Goal: Task Accomplishment & Management: Use online tool/utility

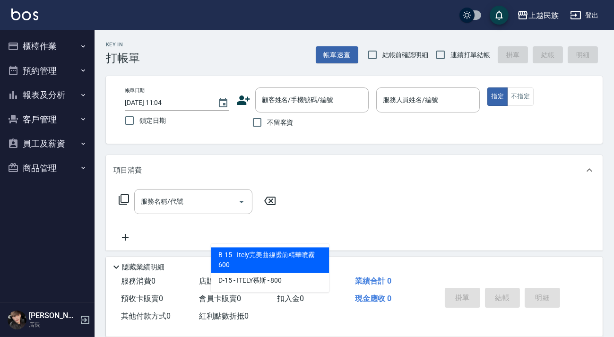
scroll to position [204, 0]
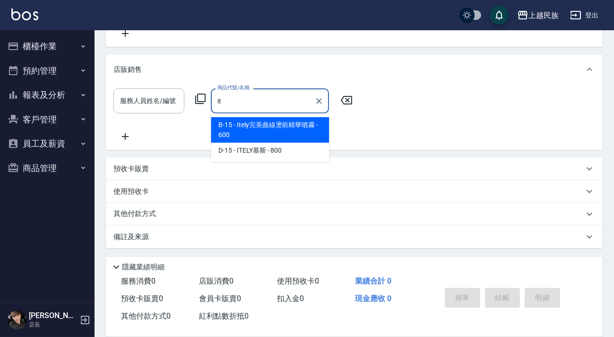
type input "i"
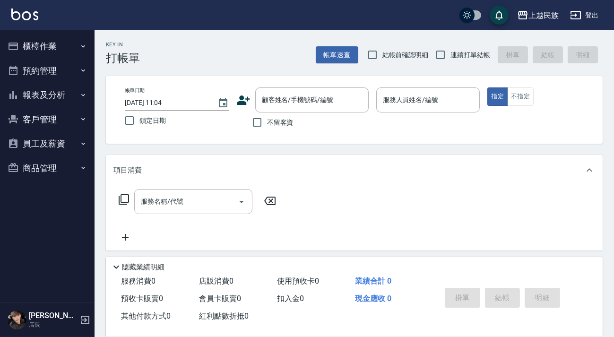
click at [25, 14] on img at bounding box center [24, 15] width 27 height 12
click at [21, 20] on link at bounding box center [24, 16] width 27 height 14
click at [33, 19] on img at bounding box center [24, 15] width 27 height 12
click at [28, 9] on img at bounding box center [24, 15] width 27 height 12
click at [55, 111] on button "客戶管理" at bounding box center [47, 119] width 87 height 25
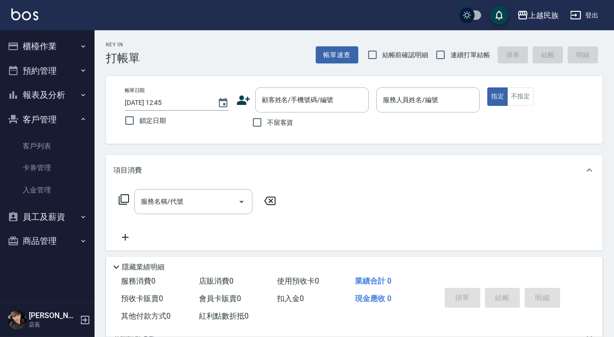
click at [57, 113] on button "客戶管理" at bounding box center [47, 119] width 87 height 25
click at [68, 96] on button "報表及分析" at bounding box center [47, 95] width 87 height 25
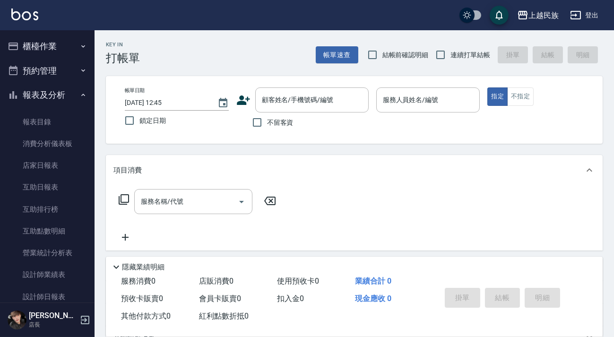
click at [68, 96] on button "報表及分析" at bounding box center [47, 95] width 87 height 25
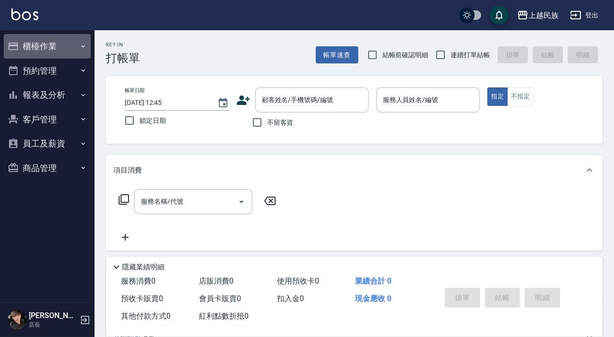
click at [70, 47] on button "櫃檯作業" at bounding box center [47, 46] width 87 height 25
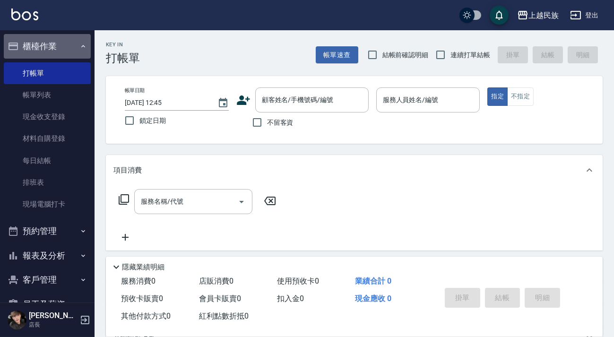
click at [70, 47] on button "櫃檯作業" at bounding box center [47, 46] width 87 height 25
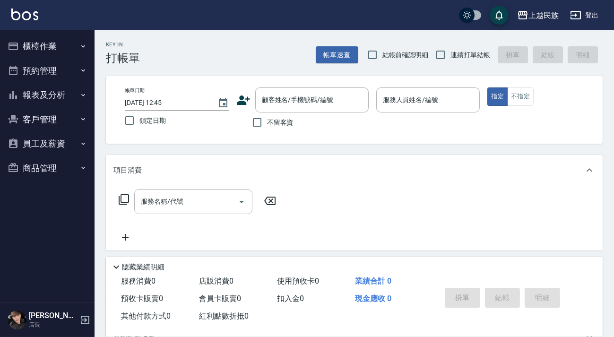
click at [27, 14] on img at bounding box center [24, 15] width 27 height 12
